Goal: Information Seeking & Learning: Understand process/instructions

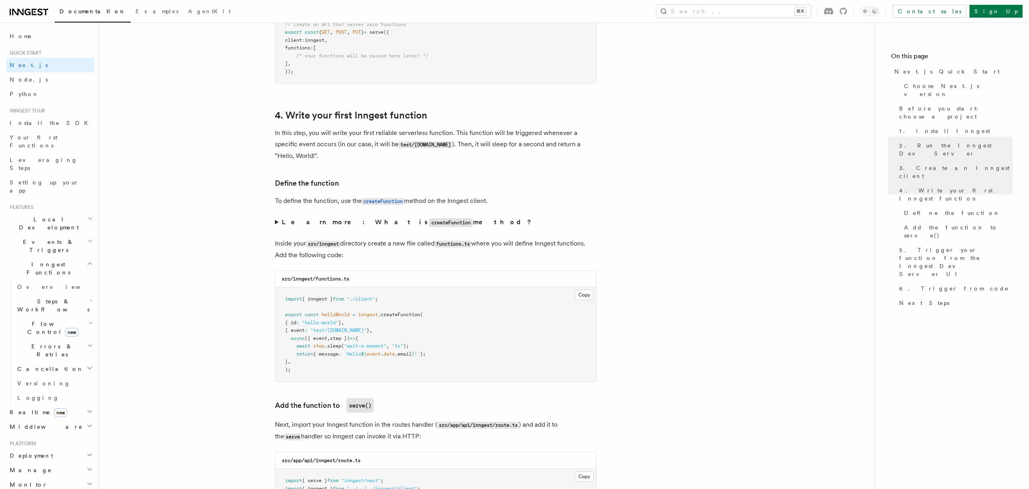
scroll to position [1221, 0]
drag, startPoint x: 291, startPoint y: 374, endPoint x: 276, endPoint y: 330, distance: 46.3
click at [277, 330] on pre "import { inngest } from "./client" ; export const helloWorld = inngest .createF…" at bounding box center [435, 334] width 321 height 94
drag, startPoint x: 275, startPoint y: 310, endPoint x: 302, endPoint y: 371, distance: 67.3
click at [302, 371] on div "src/inngest/functions.ts Copy Copied import { inngest } from "./client" ; expor…" at bounding box center [436, 326] width 322 height 112
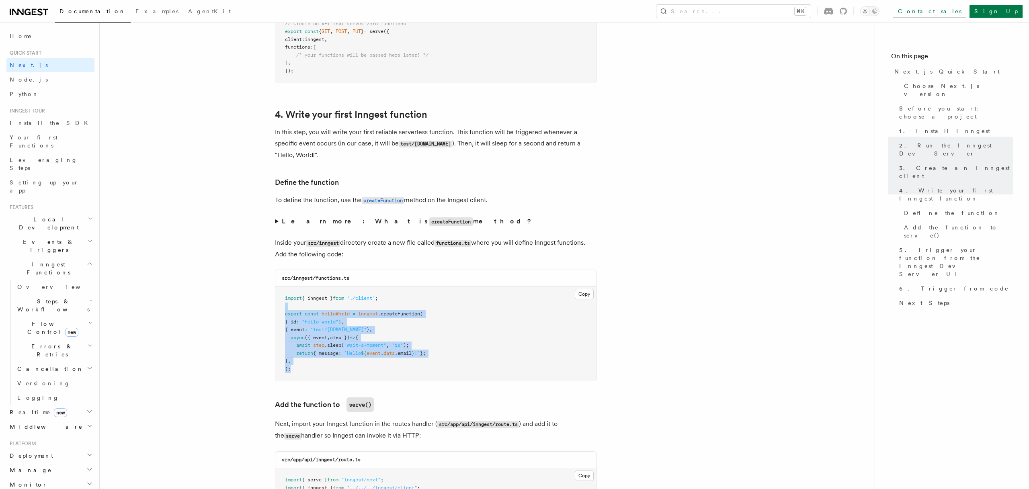
click at [302, 371] on pre "import { inngest } from "./client" ; export const helloWorld = inngest .createF…" at bounding box center [435, 334] width 321 height 94
drag, startPoint x: 293, startPoint y: 372, endPoint x: 354, endPoint y: 318, distance: 81.5
click at [354, 318] on pre "import { inngest } from "./client" ; export const helloWorld = inngest .createF…" at bounding box center [435, 334] width 321 height 94
copy code "= inngest .createFunction ( { id : "hello-world" } , { event : "test/[DOMAIN_NA…"
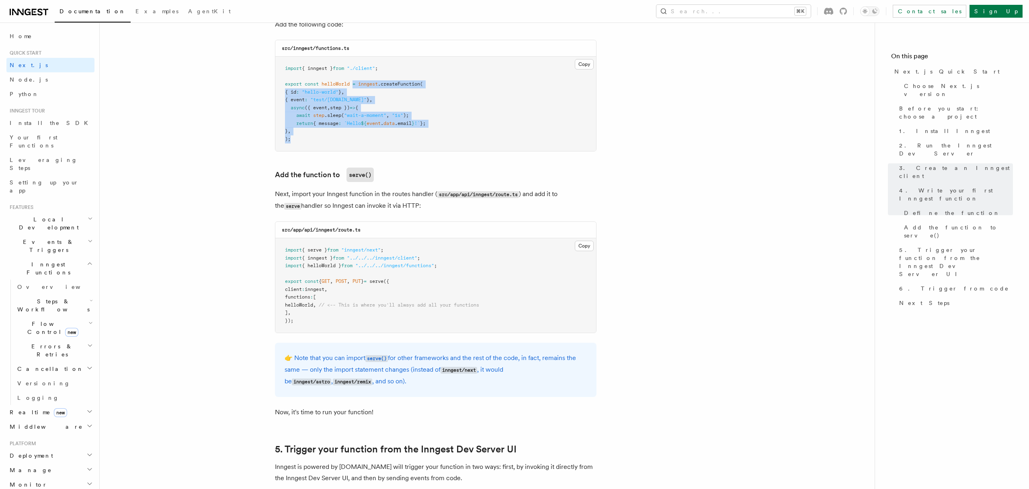
scroll to position [1459, 0]
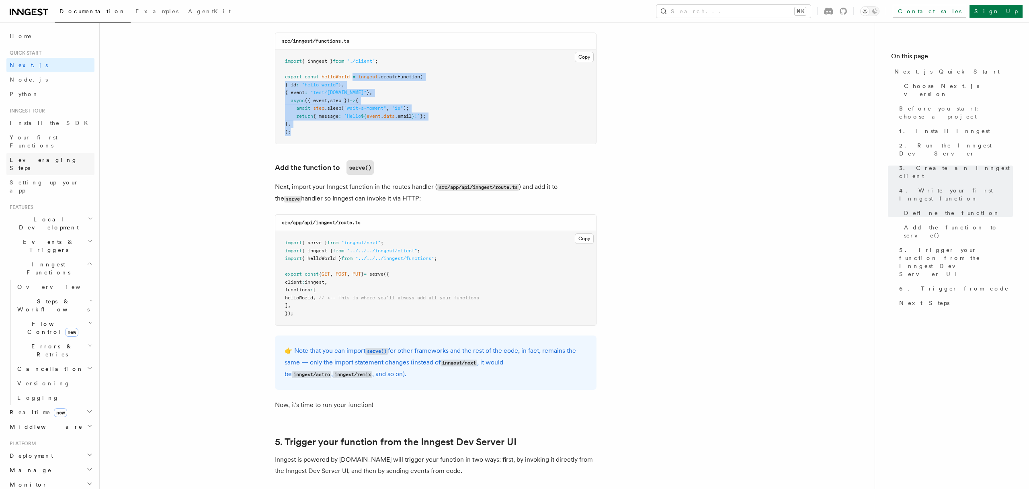
click at [37, 157] on span "Leveraging Steps" at bounding box center [44, 164] width 68 height 14
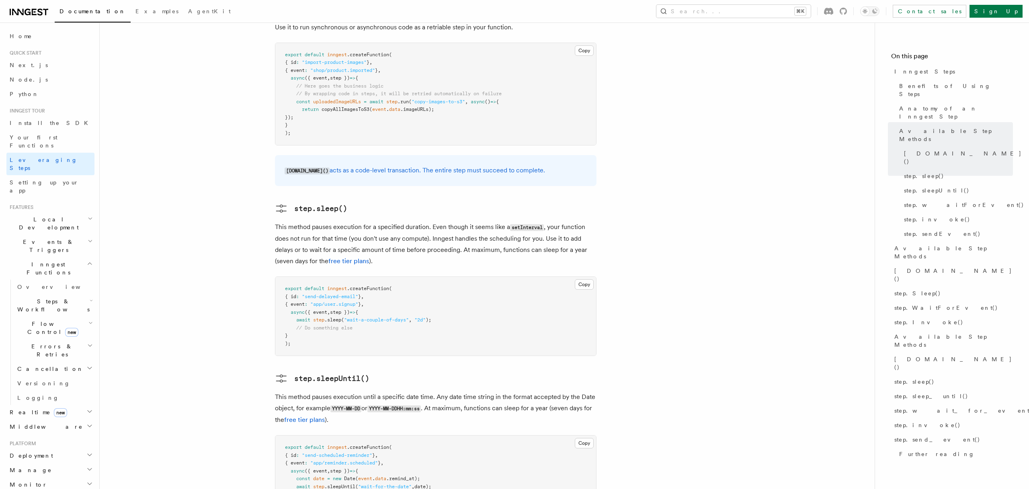
scroll to position [781, 0]
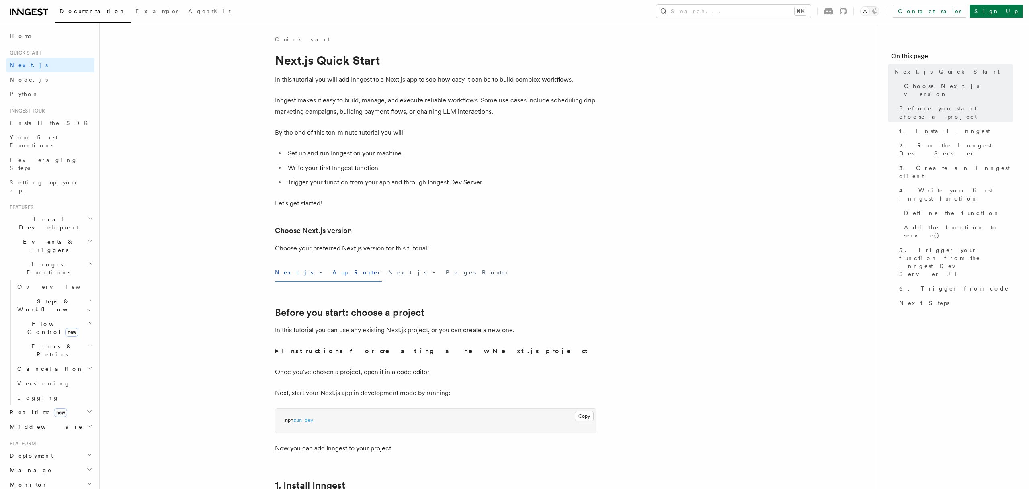
click at [34, 342] on span "Errors & Retries" at bounding box center [50, 350] width 73 height 16
click at [37, 366] on span "Overview" at bounding box center [66, 369] width 83 height 6
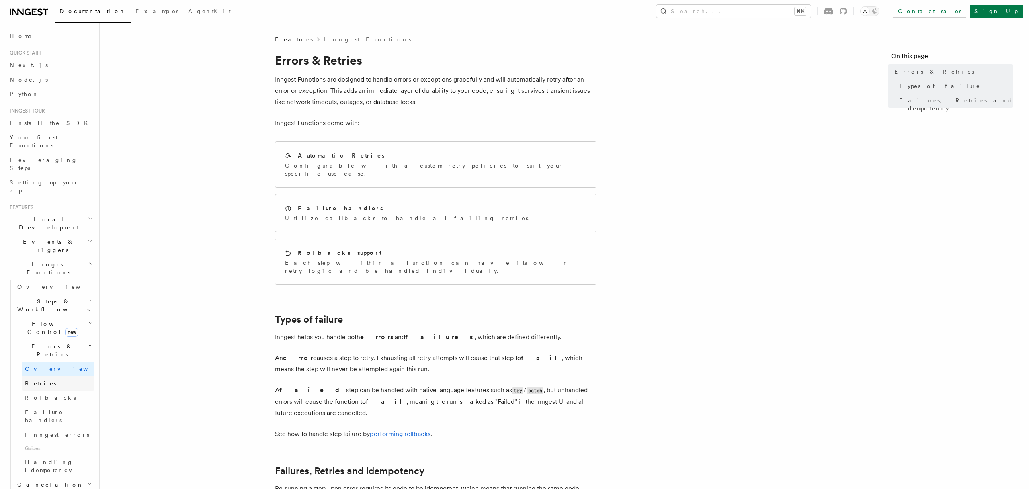
click at [38, 380] on span "Retries" at bounding box center [40, 383] width 31 height 6
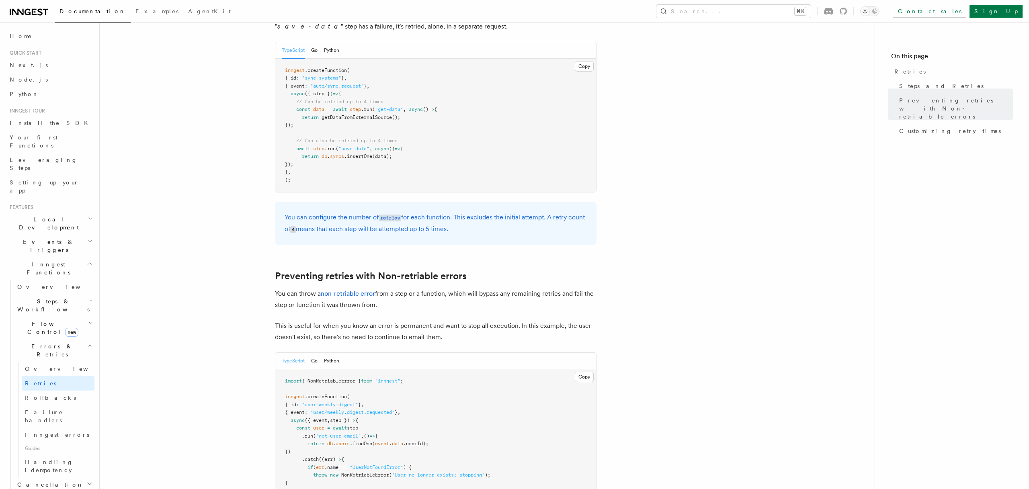
scroll to position [282, 0]
